Goal: Transaction & Acquisition: Purchase product/service

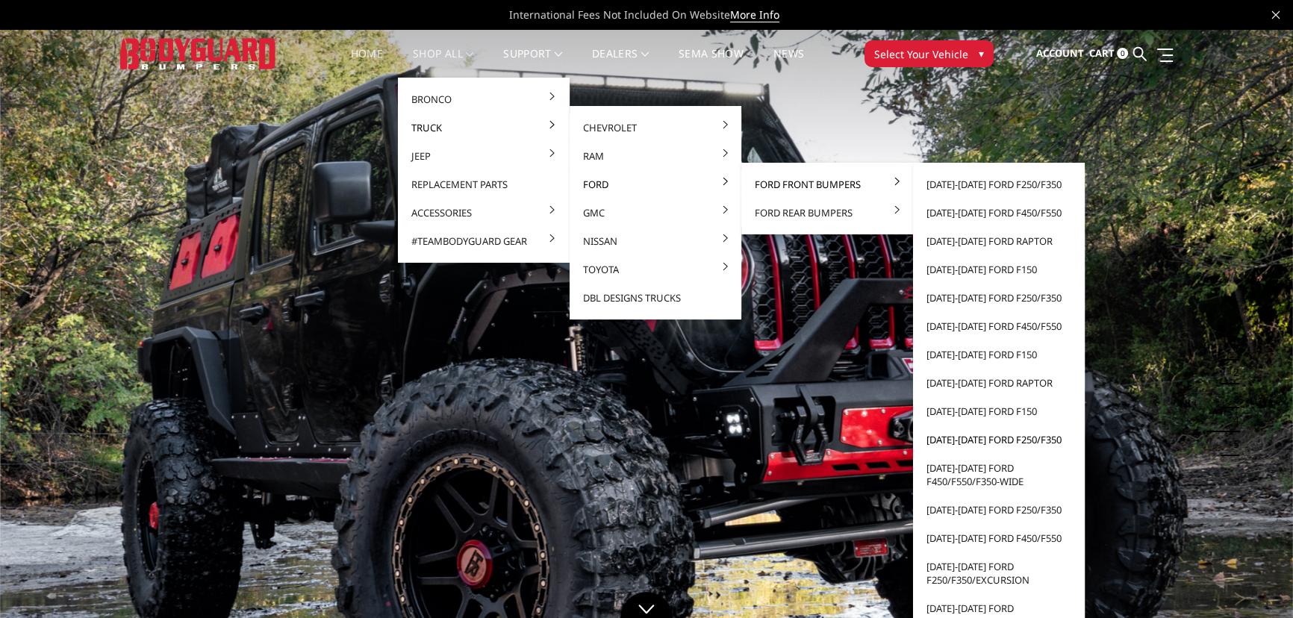
click at [951, 437] on link "[DATE]-[DATE] Ford F250/F350" at bounding box center [999, 439] width 160 height 28
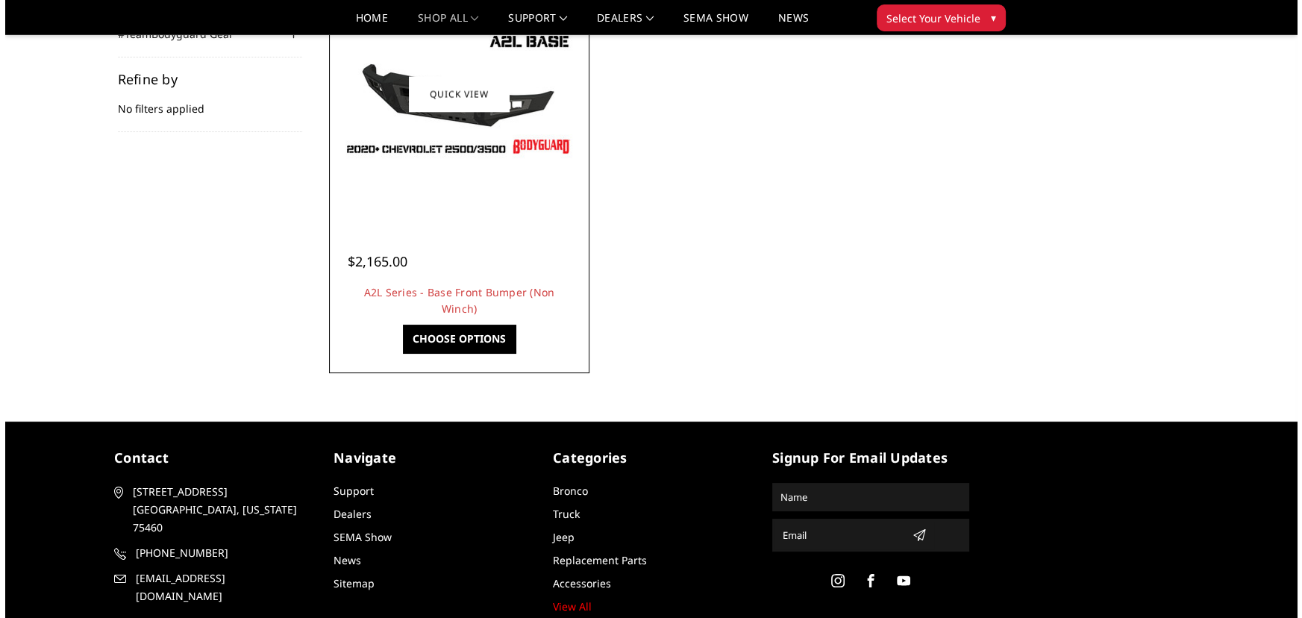
scroll to position [203, 0]
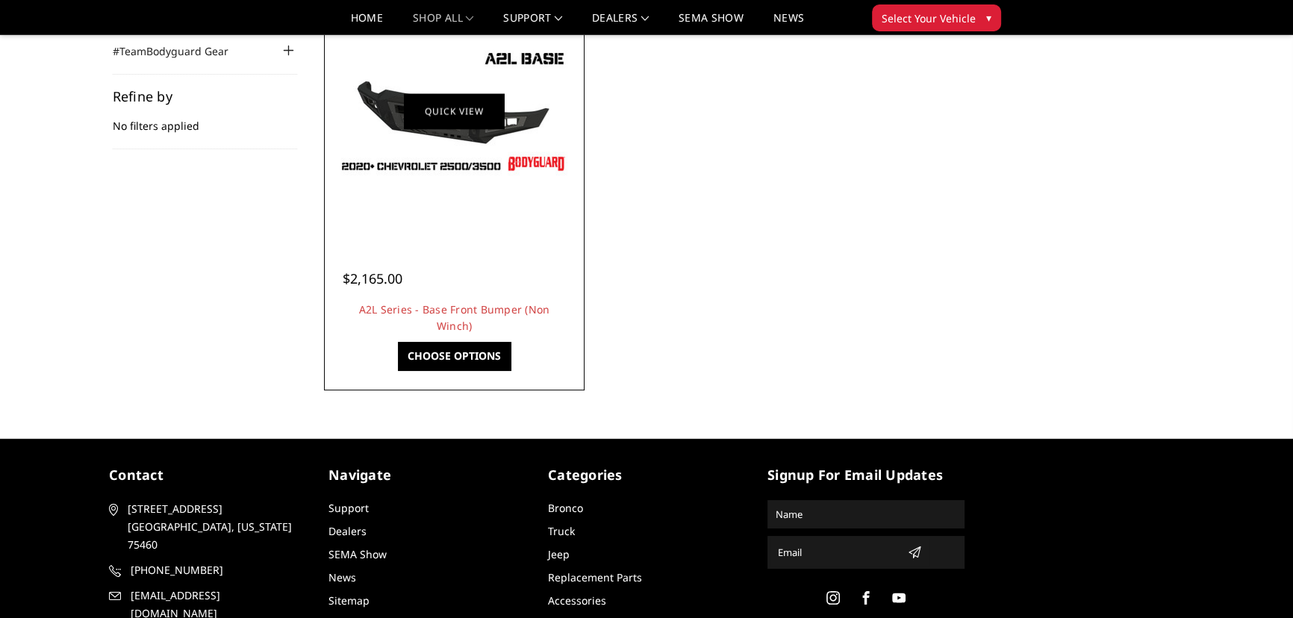
click at [433, 94] on link "Quick view" at bounding box center [454, 110] width 100 height 35
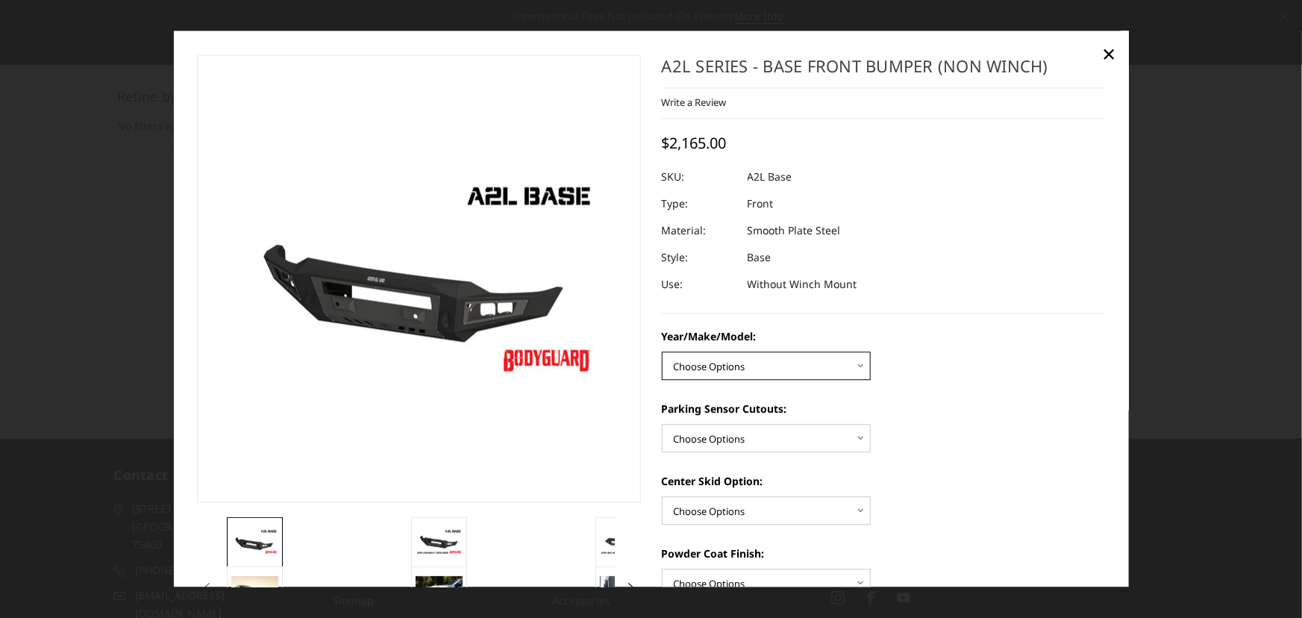
click at [731, 360] on select "Choose Options Chevrolet 15-19 2500/3500 Chevrolet 19-21 1500 Chevrolet 15-20 C…" at bounding box center [766, 366] width 209 height 28
select select "4336"
click at [662, 353] on select "Choose Options Chevrolet 15-19 2500/3500 Chevrolet 19-21 1500 Chevrolet 15-20 C…" at bounding box center [766, 366] width 209 height 28
click at [695, 438] on select "Choose Options Yes - With Parking Sensor Cutouts No - Without Parking Sensor Cu…" at bounding box center [766, 439] width 209 height 28
select select "4329"
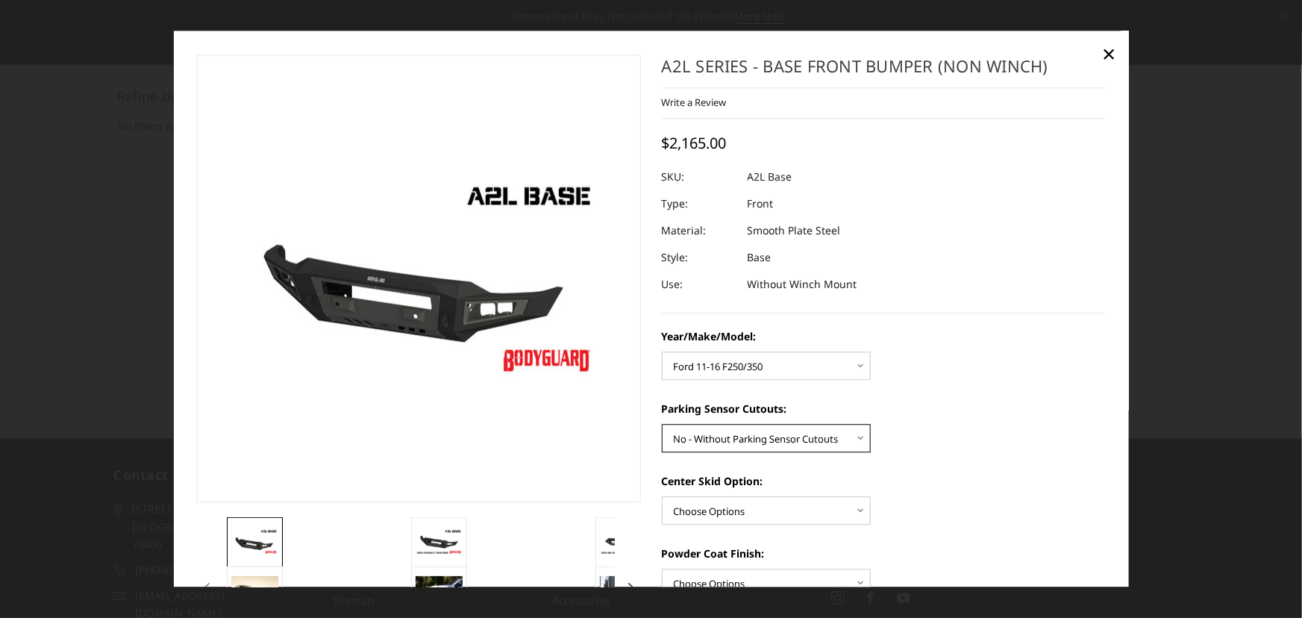
click at [662, 425] on select "Choose Options Yes - With Parking Sensor Cutouts No - Without Parking Sensor Cu…" at bounding box center [766, 439] width 209 height 28
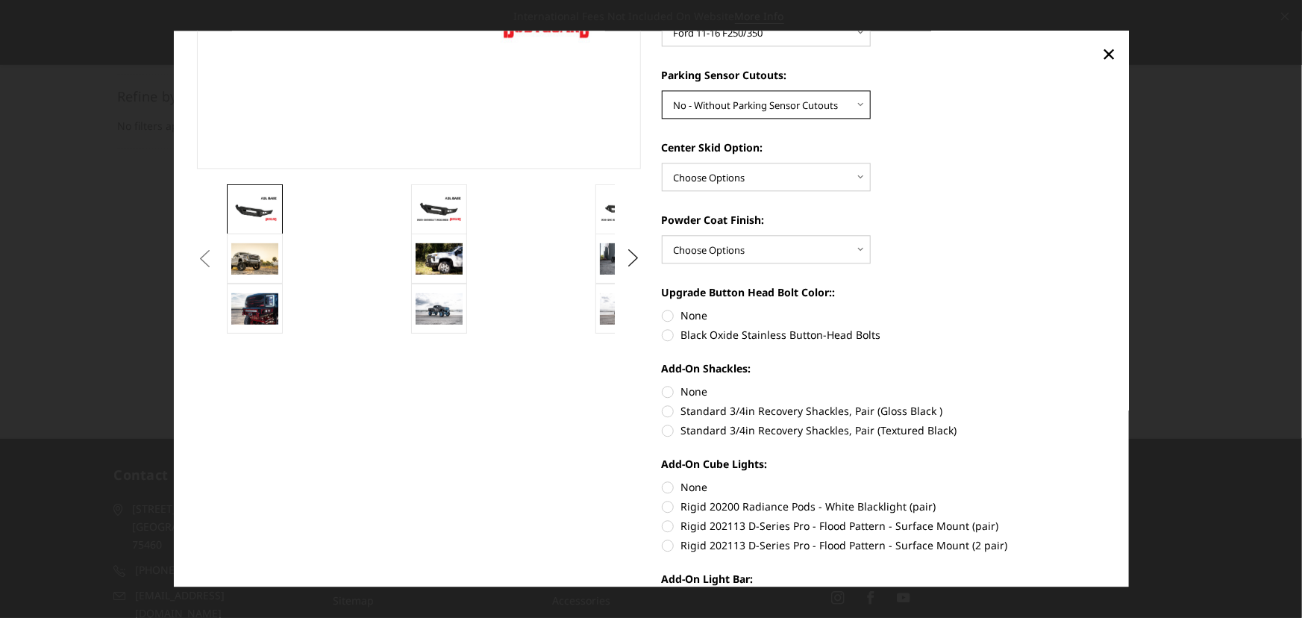
scroll to position [339, 0]
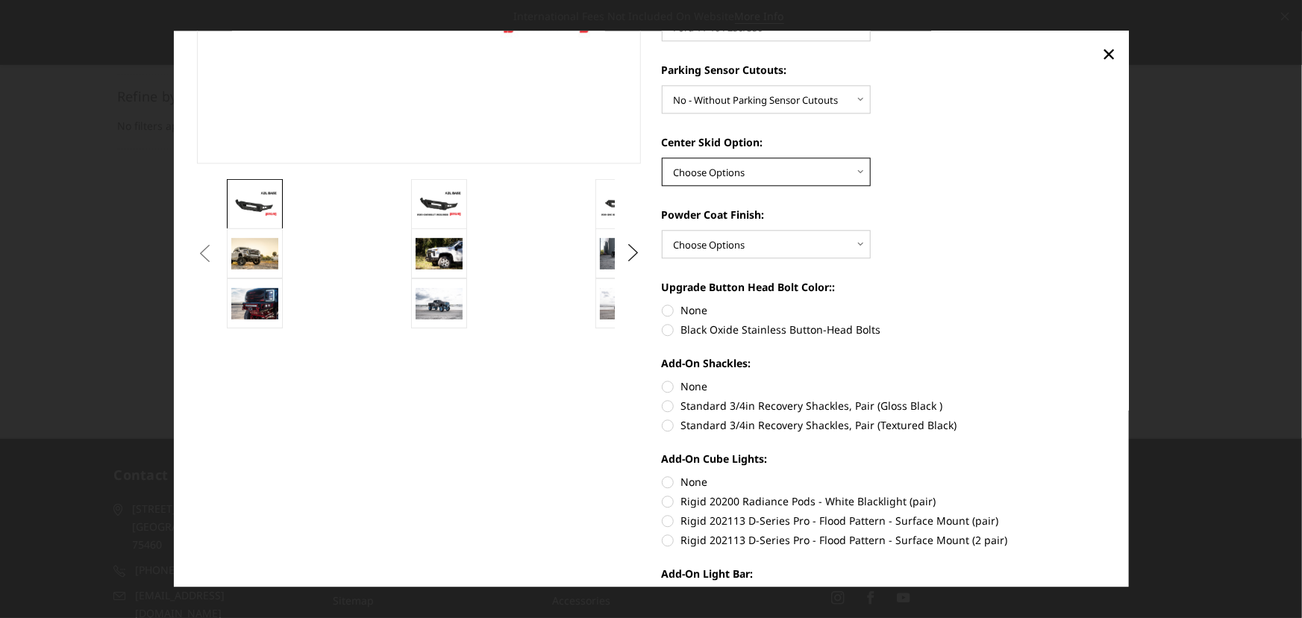
click at [704, 171] on select "Choose Options Single Light Bar Cutout" at bounding box center [766, 172] width 209 height 28
select select "4304"
click at [662, 158] on select "Choose Options Single Light Bar Cutout" at bounding box center [766, 172] width 209 height 28
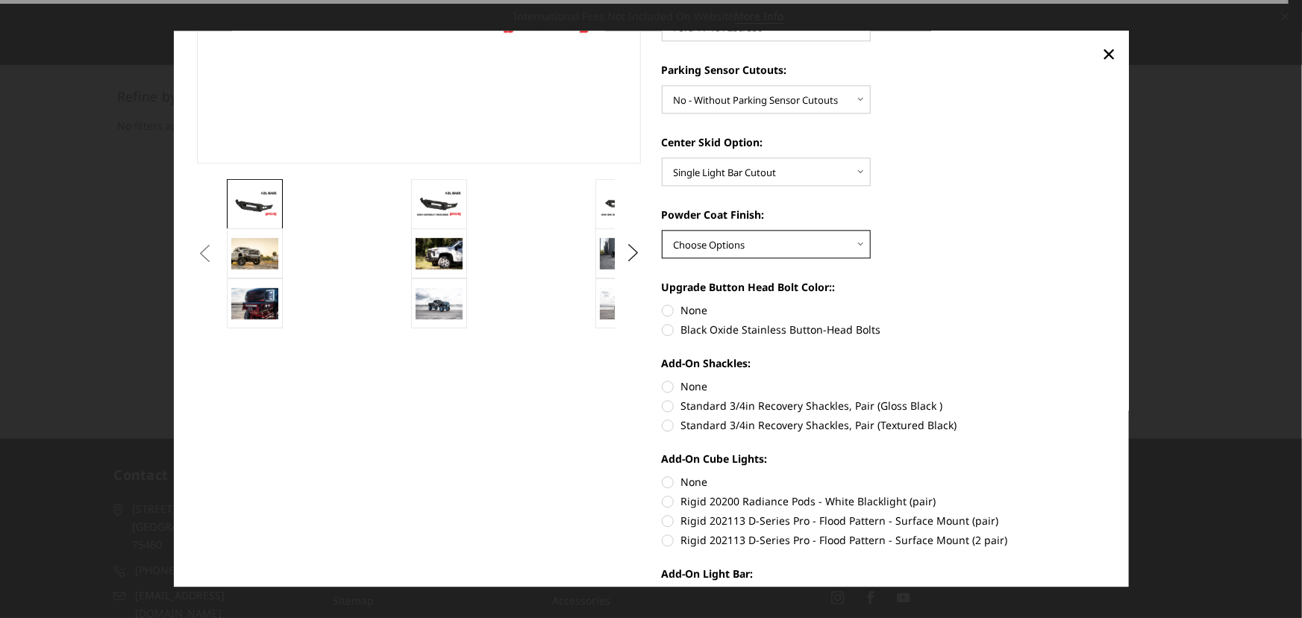
click at [711, 251] on select "Choose Options Bare metal (included) Texture Black Powder Coat" at bounding box center [766, 245] width 209 height 28
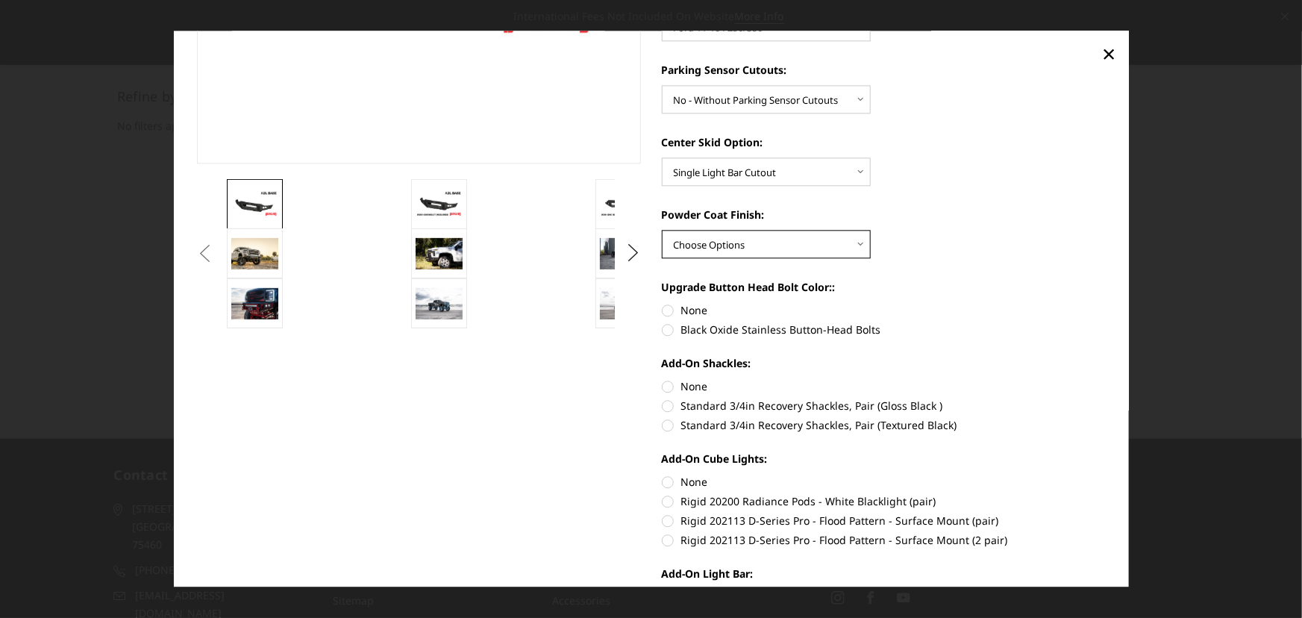
select select "4286"
click at [662, 231] on select "Choose Options Bare metal (included) Texture Black Powder Coat" at bounding box center [766, 245] width 209 height 28
click at [434, 294] on img at bounding box center [439, 303] width 47 height 31
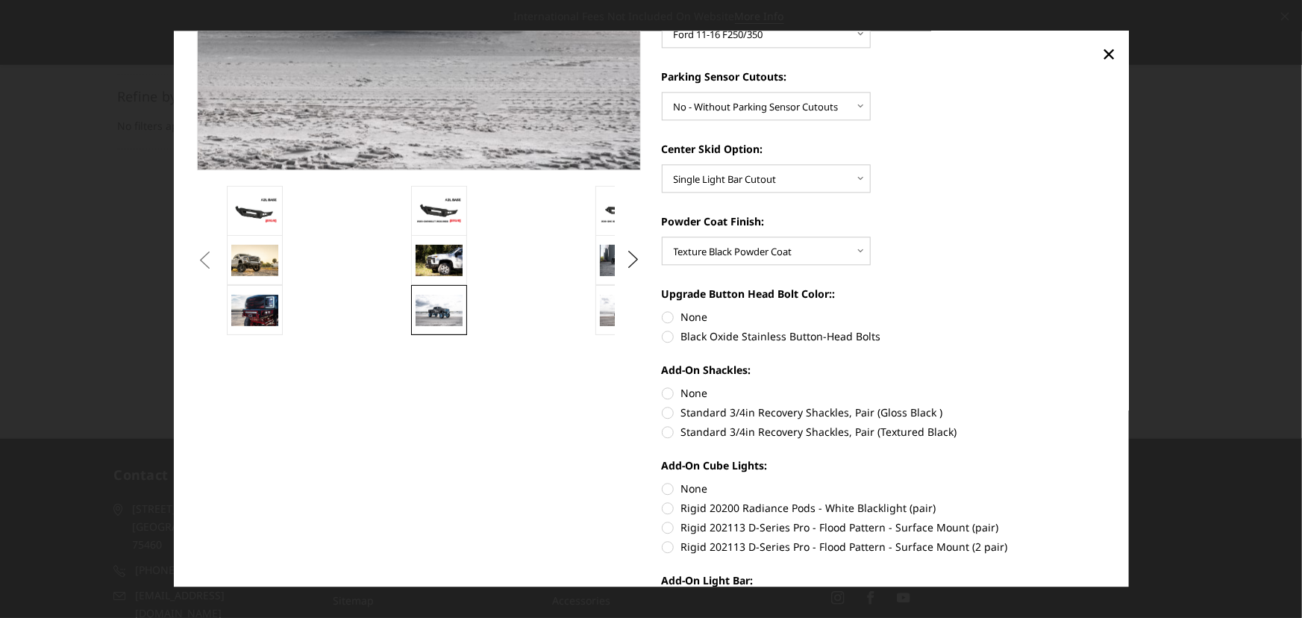
scroll to position [17, 0]
